Goal: Task Accomplishment & Management: Use online tool/utility

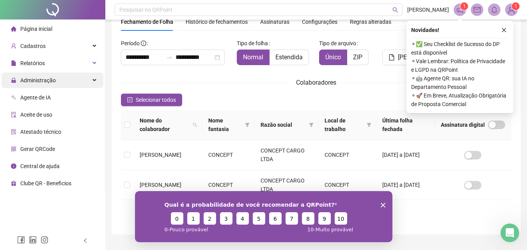
click at [32, 80] on span "Administração" at bounding box center [38, 80] width 36 height 6
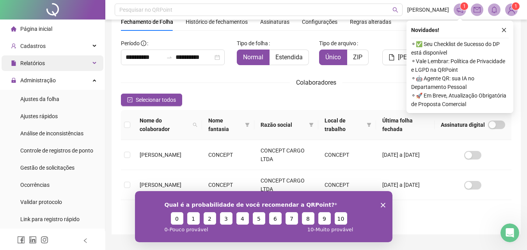
click at [38, 60] on span "Relatórios" at bounding box center [32, 63] width 25 height 6
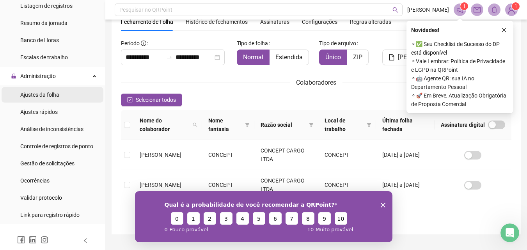
scroll to position [156, 0]
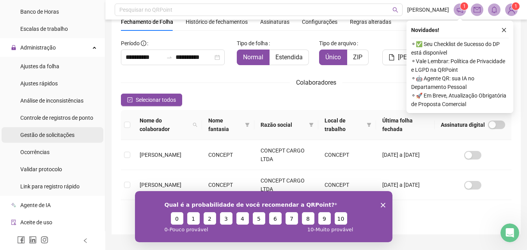
click at [43, 135] on span "Gestão de solicitações" at bounding box center [47, 135] width 54 height 6
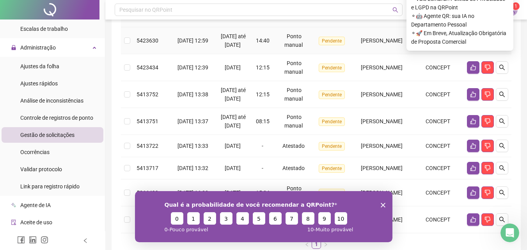
scroll to position [39, 0]
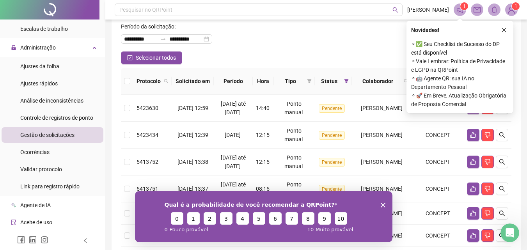
click at [475, 111] on icon "like" at bounding box center [473, 108] width 5 height 6
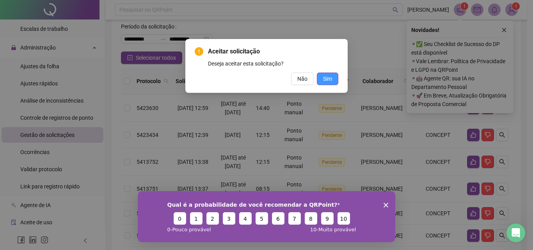
click at [329, 83] on span "Sim" at bounding box center [327, 79] width 9 height 9
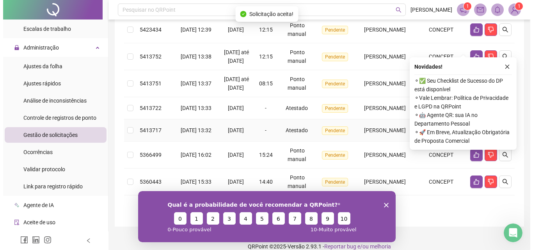
scroll to position [154, 0]
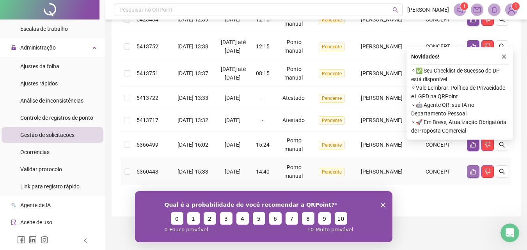
click at [473, 173] on icon "like" at bounding box center [473, 172] width 6 height 6
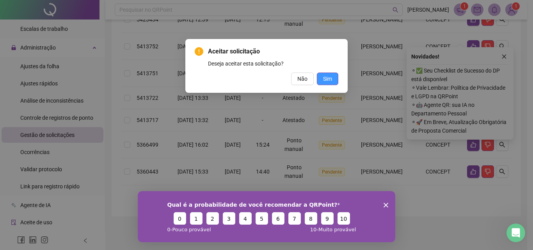
click at [331, 84] on button "Sim" at bounding box center [327, 79] width 21 height 12
click at [325, 82] on span "Sim" at bounding box center [327, 79] width 9 height 9
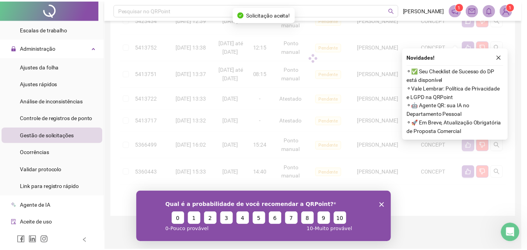
scroll to position [127, 0]
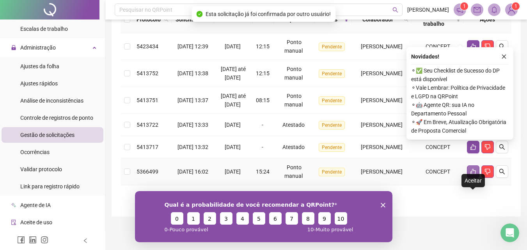
click at [475, 176] on button "button" at bounding box center [473, 171] width 12 height 12
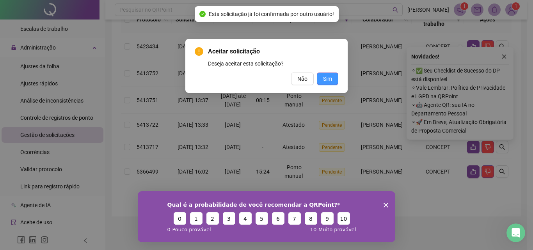
click at [331, 81] on span "Sim" at bounding box center [327, 79] width 9 height 9
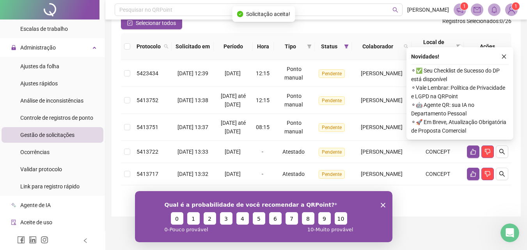
scroll to position [100, 0]
click at [475, 176] on button "button" at bounding box center [473, 174] width 12 height 12
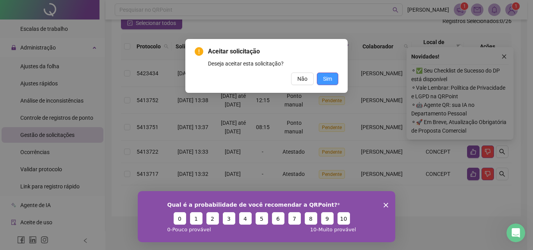
click at [328, 83] on span "Sim" at bounding box center [327, 79] width 9 height 9
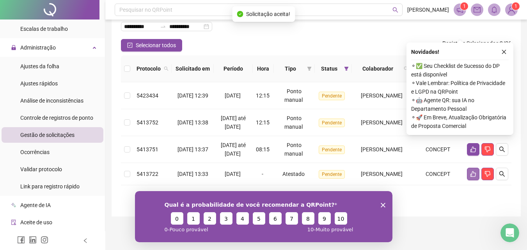
scroll to position [73, 0]
click at [477, 172] on button "button" at bounding box center [473, 174] width 12 height 12
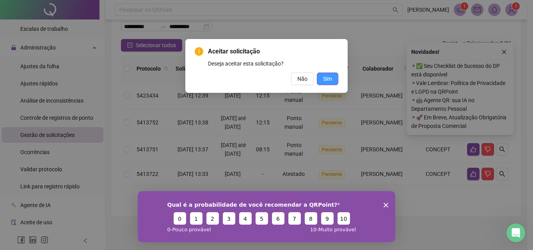
drag, startPoint x: 332, startPoint y: 79, endPoint x: 332, endPoint y: 85, distance: 5.5
click at [331, 79] on span "Sim" at bounding box center [327, 79] width 9 height 9
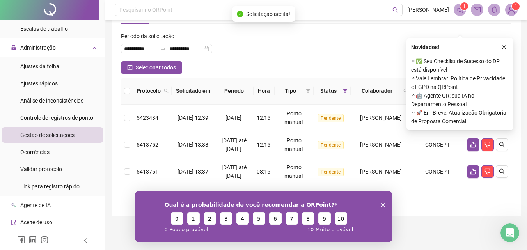
scroll to position [46, 0]
click at [469, 167] on button "button" at bounding box center [473, 171] width 12 height 12
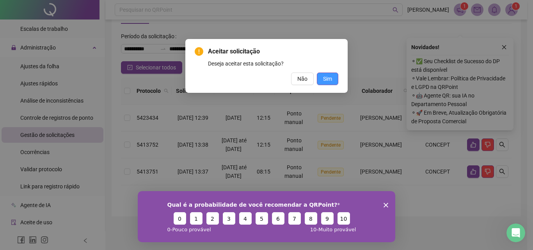
click at [332, 79] on span "Sim" at bounding box center [327, 79] width 9 height 9
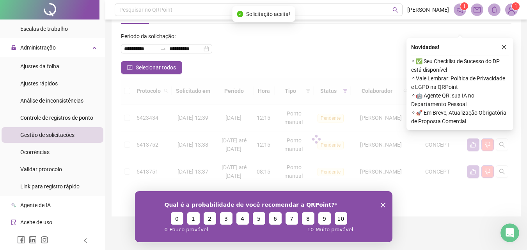
scroll to position [11, 0]
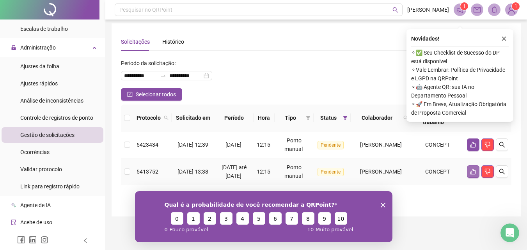
click at [475, 170] on icon "like" at bounding box center [473, 172] width 6 height 6
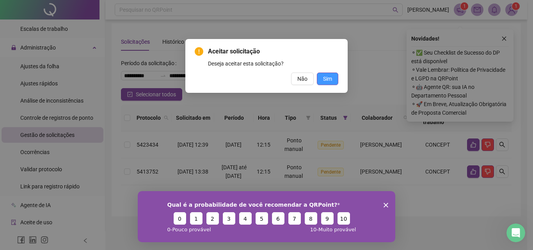
click at [335, 78] on button "Sim" at bounding box center [327, 79] width 21 height 12
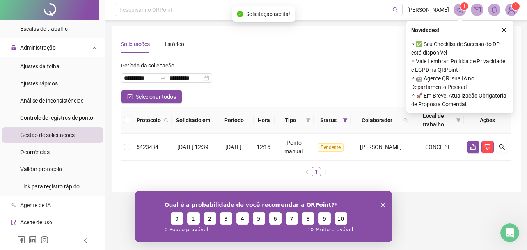
scroll to position [0, 0]
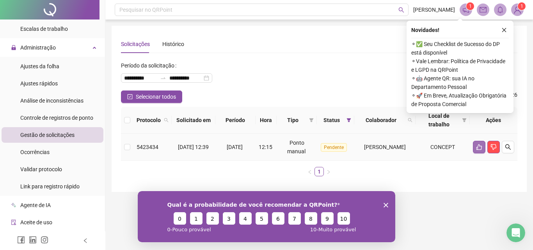
click at [483, 146] on button "button" at bounding box center [479, 147] width 12 height 12
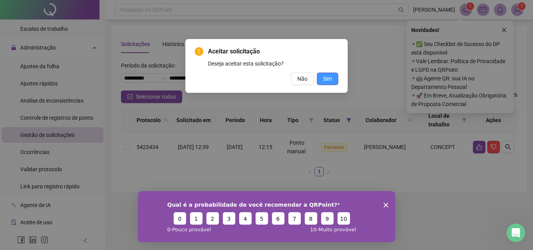
click at [333, 76] on button "Sim" at bounding box center [327, 79] width 21 height 12
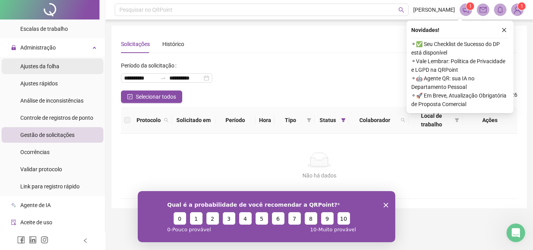
click at [46, 64] on span "Ajustes da folha" at bounding box center [39, 66] width 39 height 6
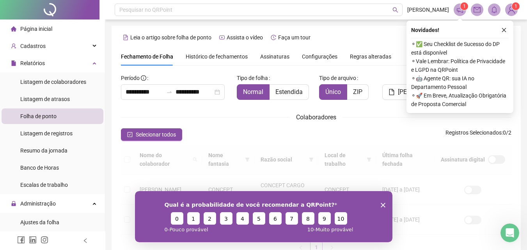
click at [504, 57] on span "⚬ Vale Lembrar: Política de Privacidade e LGPD na QRPoint" at bounding box center [460, 65] width 98 height 17
click at [210, 89] on div "**********" at bounding box center [316, 166] width 391 height 188
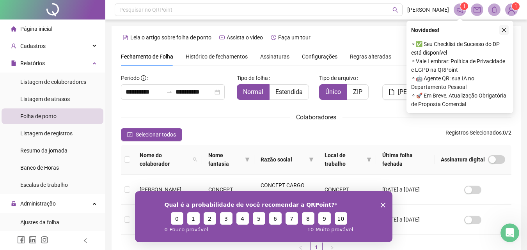
click at [505, 31] on icon "close" at bounding box center [504, 30] width 4 height 4
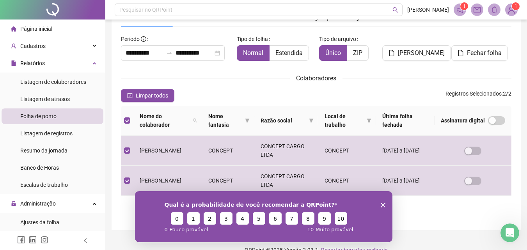
scroll to position [35, 0]
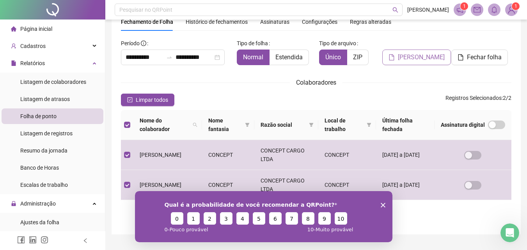
click at [412, 61] on span "[PERSON_NAME]" at bounding box center [421, 57] width 47 height 9
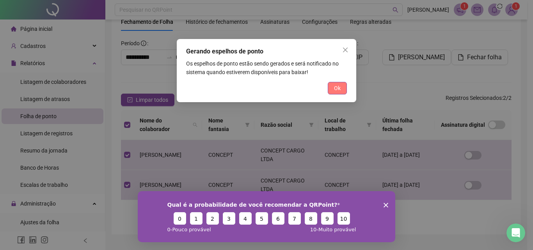
click at [338, 88] on span "Ok" at bounding box center [337, 88] width 7 height 9
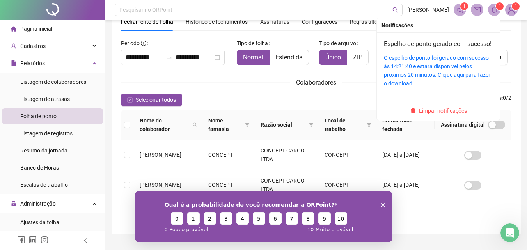
click at [492, 11] on icon "bell" at bounding box center [494, 9] width 7 height 7
click at [414, 72] on link "O espelho de ponto foi gerado com sucesso às 14:21:40 e estará disponível pelos…" at bounding box center [437, 71] width 107 height 32
click at [420, 71] on div "O espelho de ponto foi gerado com sucesso às 14:21:40 e estará disponível pelos…" at bounding box center [438, 70] width 109 height 34
click at [423, 81] on link "O espelho de ponto foi gerado com sucesso às 14:21:40 e estará disponível pelos…" at bounding box center [437, 71] width 107 height 32
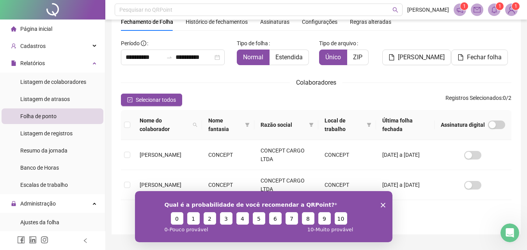
drag, startPoint x: 382, startPoint y: 206, endPoint x: 534, endPoint y: 418, distance: 260.2
click at [382, 206] on icon "Encerrar pesquisa" at bounding box center [383, 205] width 5 height 5
